Goal: Task Accomplishment & Management: Manage account settings

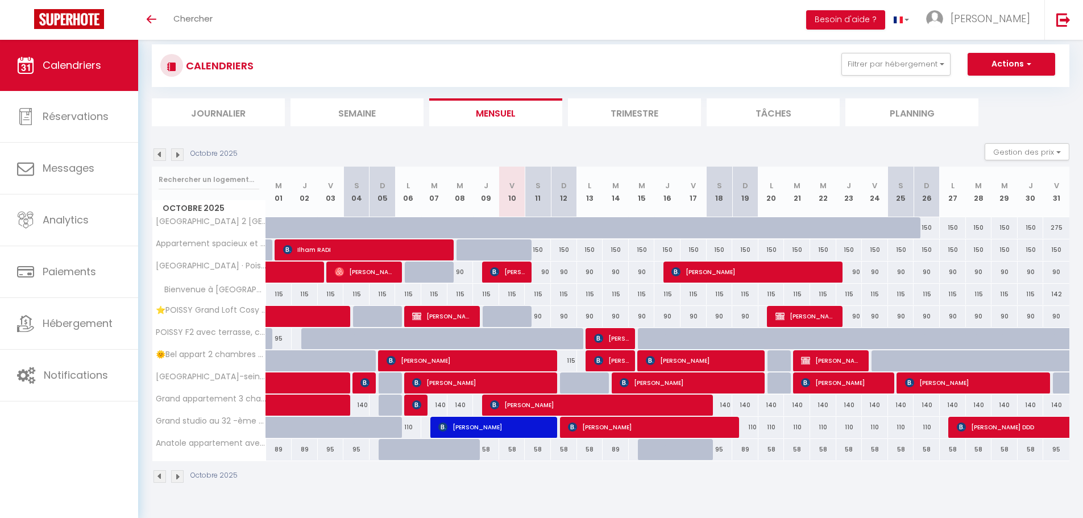
scroll to position [40, 0]
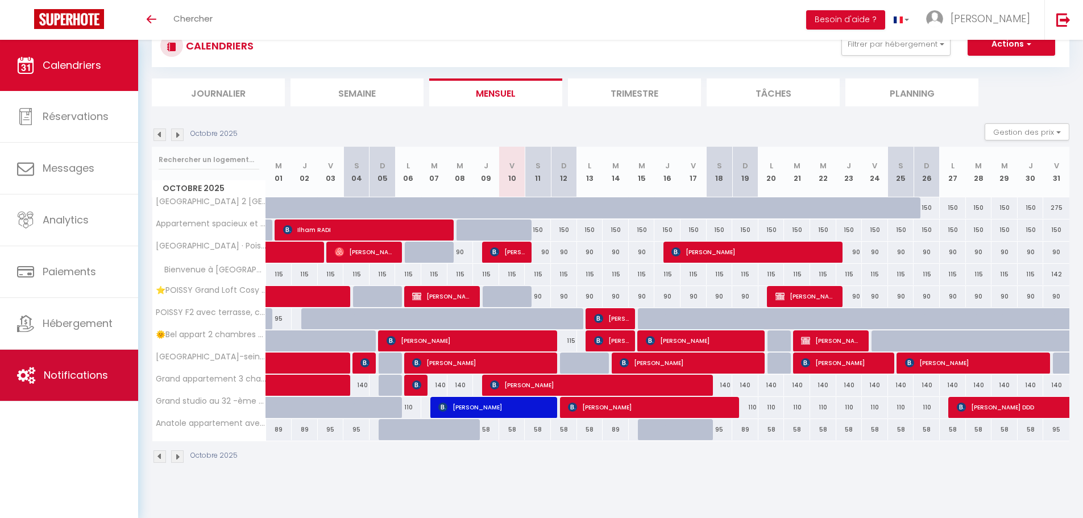
click at [48, 373] on span "Notifications" at bounding box center [76, 375] width 64 height 14
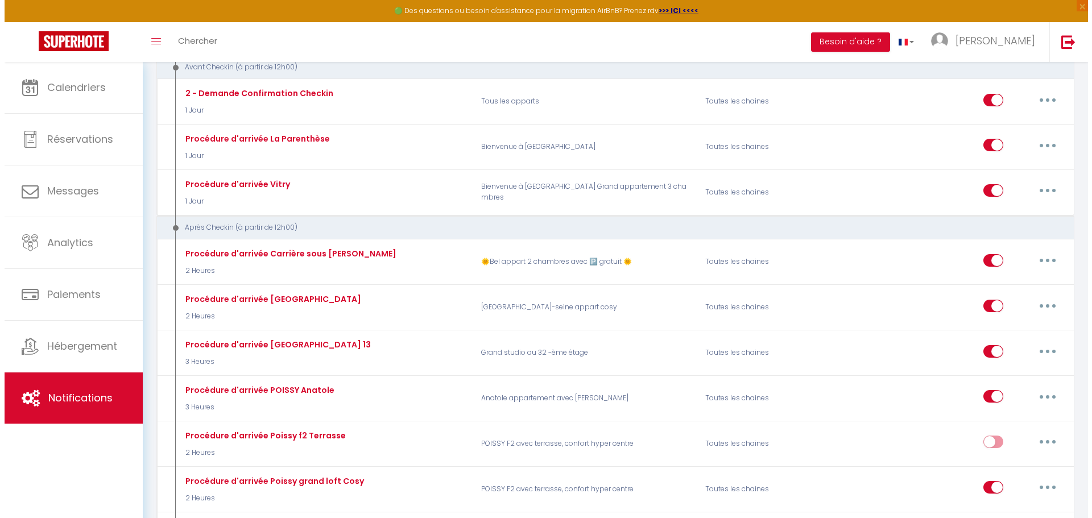
scroll to position [341, 0]
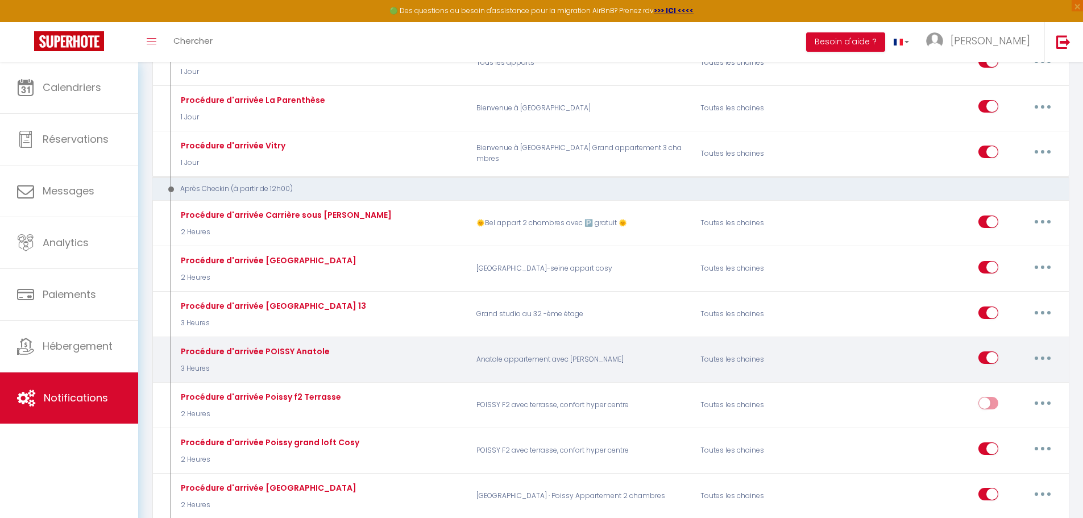
click at [1047, 357] on button "button" at bounding box center [1043, 358] width 32 height 18
click at [997, 382] on link "Editer" at bounding box center [1013, 383] width 84 height 19
type input "Procédure d'arrivée POISSY Anatole"
select select "3"
select select "3 Heures"
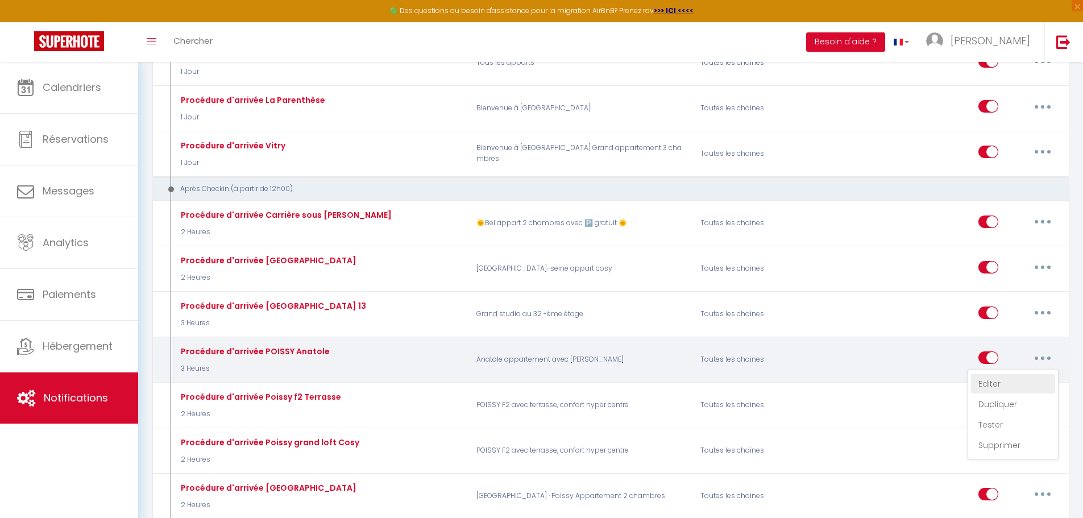
select select "if_booking_is_paid"
checkbox input "true"
checkbox input "false"
radio input "true"
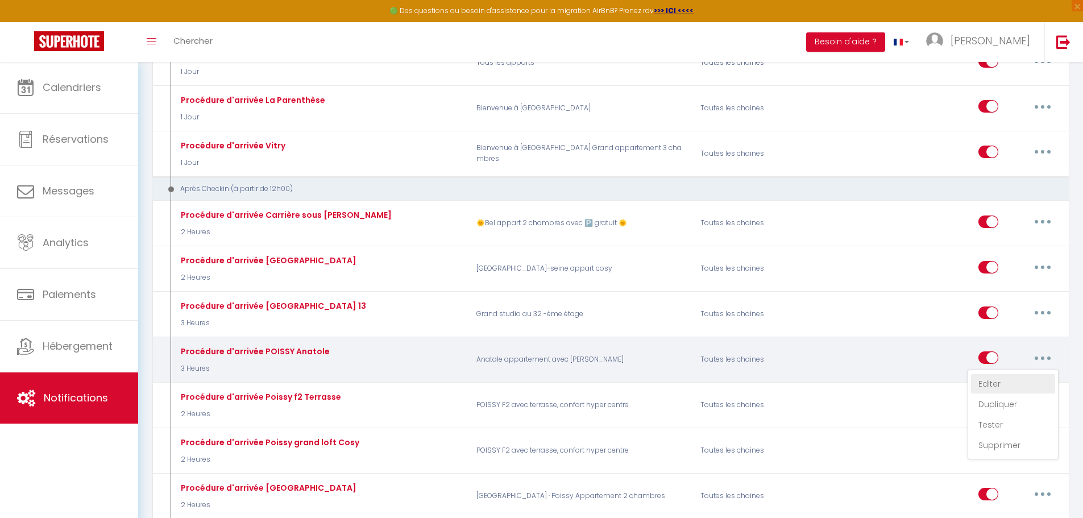
type input "CHECKIN [GEOGRAPHIC_DATA] 13"
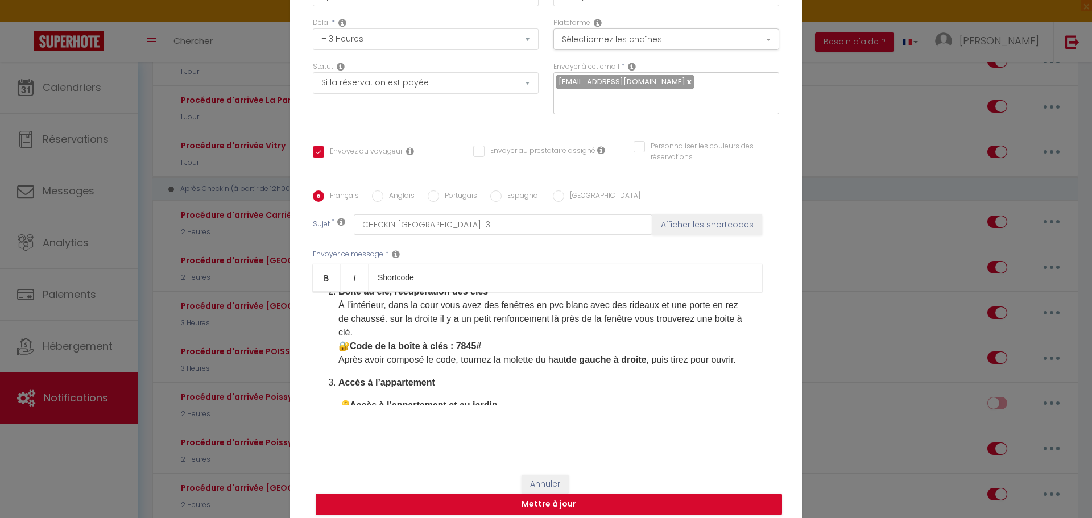
scroll to position [171, 0]
drag, startPoint x: 483, startPoint y: 321, endPoint x: 455, endPoint y: 318, distance: 27.4
click at [455, 318] on p "Boîte au clé, récupération des clés À l’intérieur, dans la cour vous avez des f…" at bounding box center [544, 326] width 412 height 82
drag, startPoint x: 417, startPoint y: 334, endPoint x: 384, endPoint y: 333, distance: 32.4
click at [384, 333] on p "Boîte au clé, récupération des clés À l’intérieur, dans la cour vous avez des f…" at bounding box center [544, 326] width 412 height 82
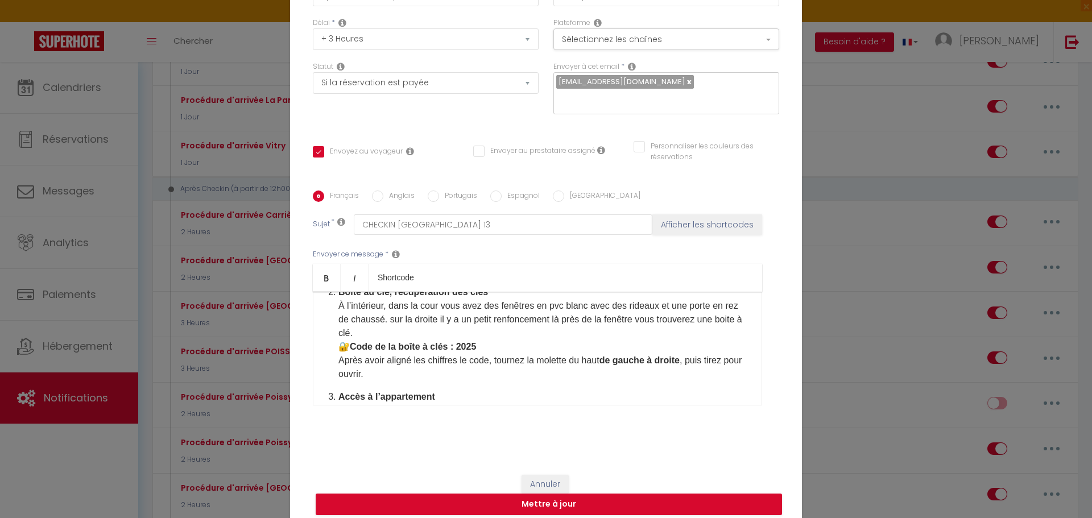
click at [487, 337] on p "Boîte au clé, récupération des clés À l’intérieur, dans la cour vous avez des f…" at bounding box center [544, 333] width 412 height 96
click at [459, 335] on p "Boîte au clé, récupération des clés À l’intérieur, dans la cour vous avez des f…" at bounding box center [544, 326] width 412 height 82
drag, startPoint x: 687, startPoint y: 347, endPoint x: 393, endPoint y: 343, distance: 294.0
click at [393, 343] on p "Boîte au clé, récupération des clés À l’intérieur, dans la cour vous avez des f…" at bounding box center [544, 333] width 412 height 96
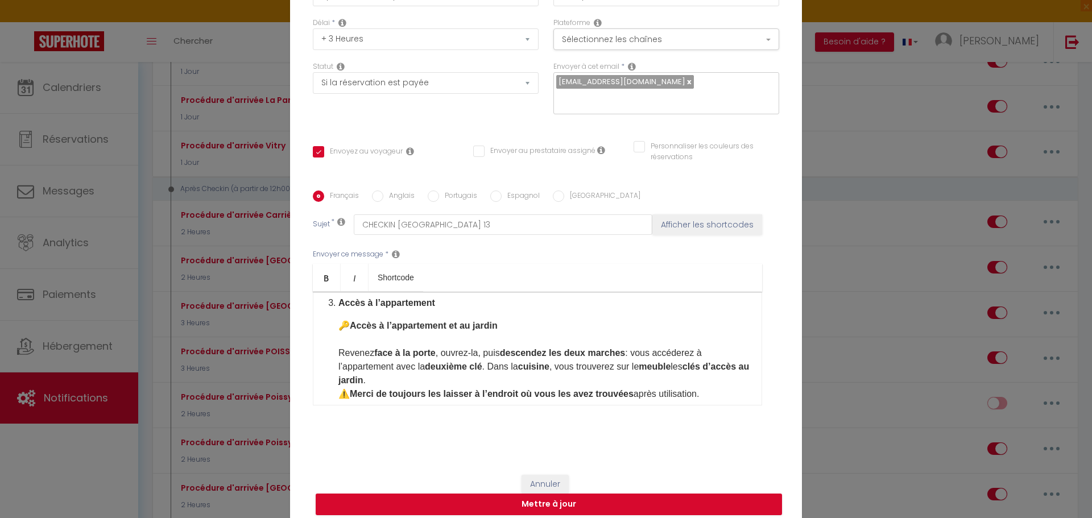
scroll to position [284, 0]
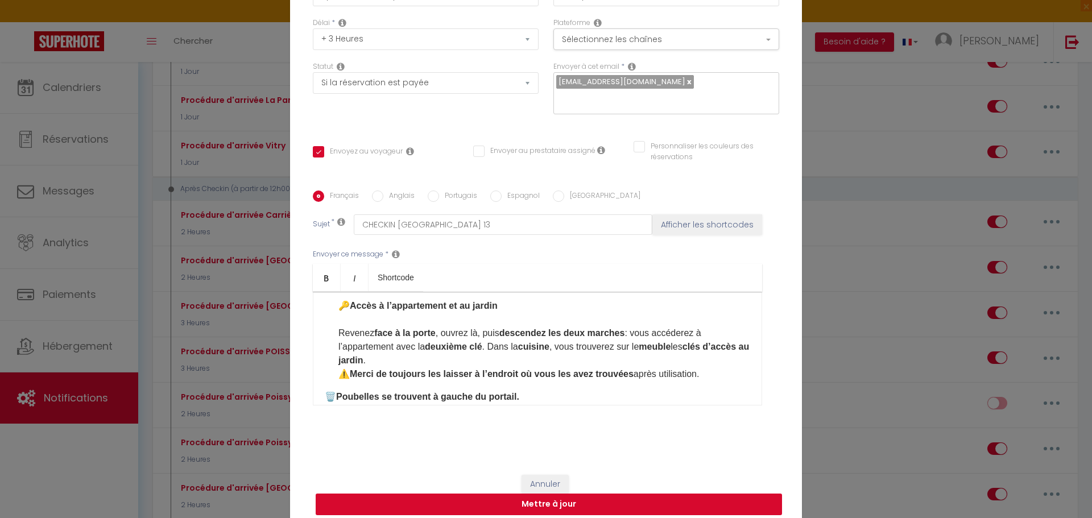
click at [532, 498] on button "Mettre à jour" at bounding box center [549, 505] width 466 height 22
checkbox input "true"
checkbox input "false"
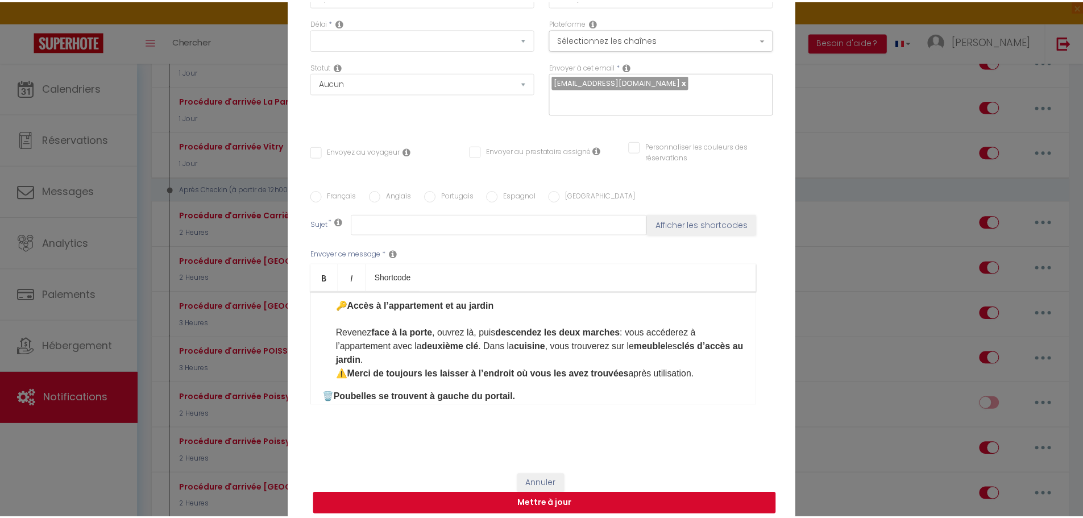
scroll to position [0, 0]
